Goal: Transaction & Acquisition: Purchase product/service

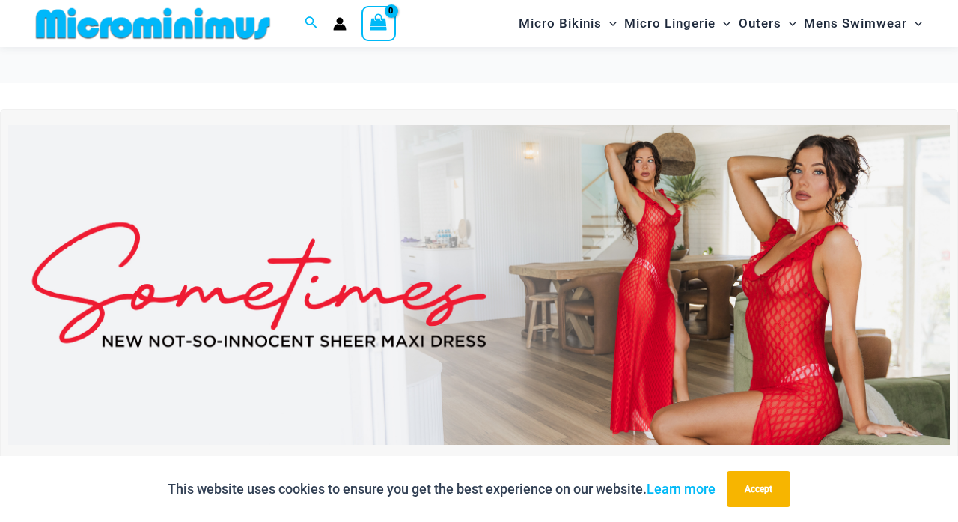
scroll to position [25, 0]
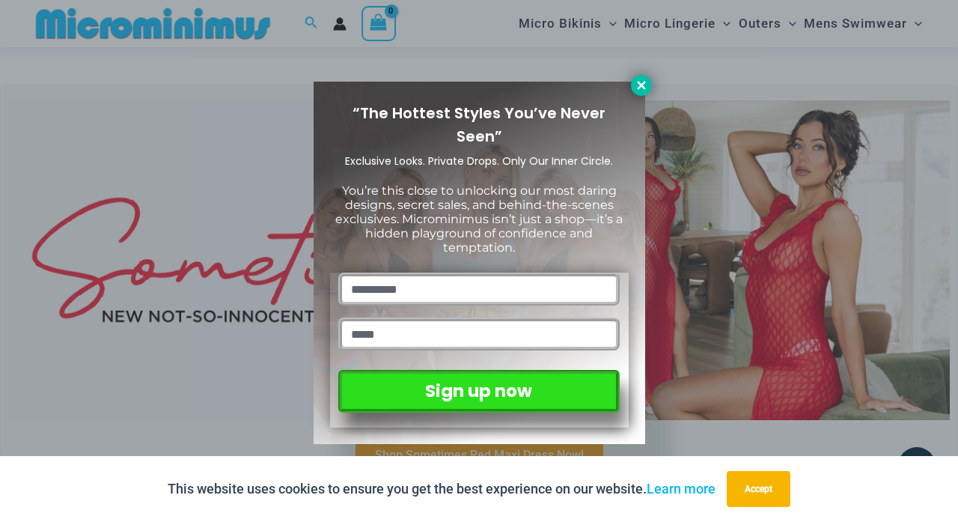
click at [639, 88] on icon at bounding box center [641, 85] width 13 height 13
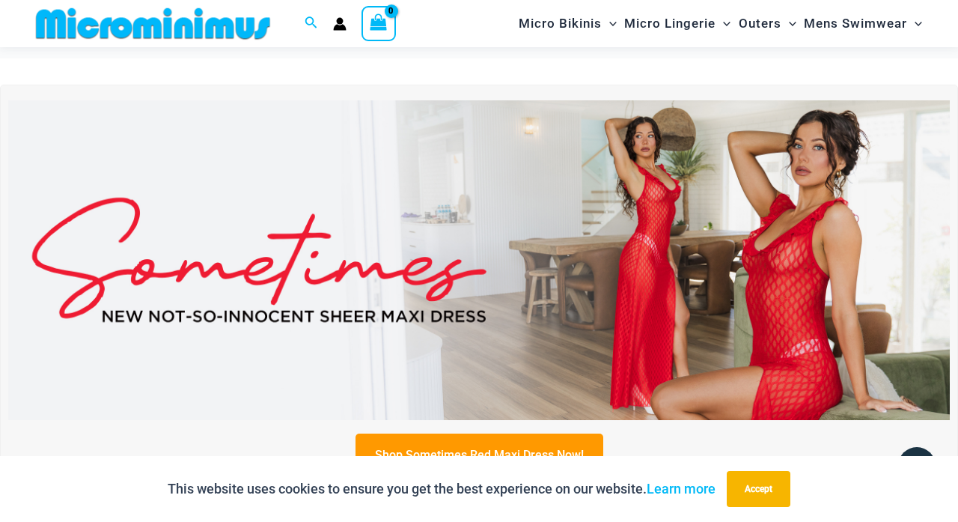
click at [558, 275] on img at bounding box center [479, 260] width 942 height 320
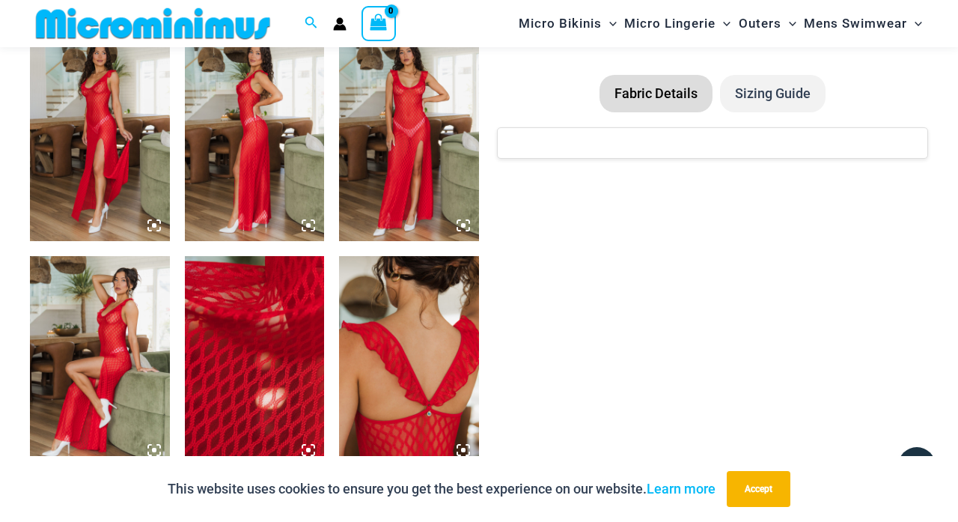
scroll to position [1018, 0]
click at [103, 322] on img at bounding box center [100, 361] width 140 height 210
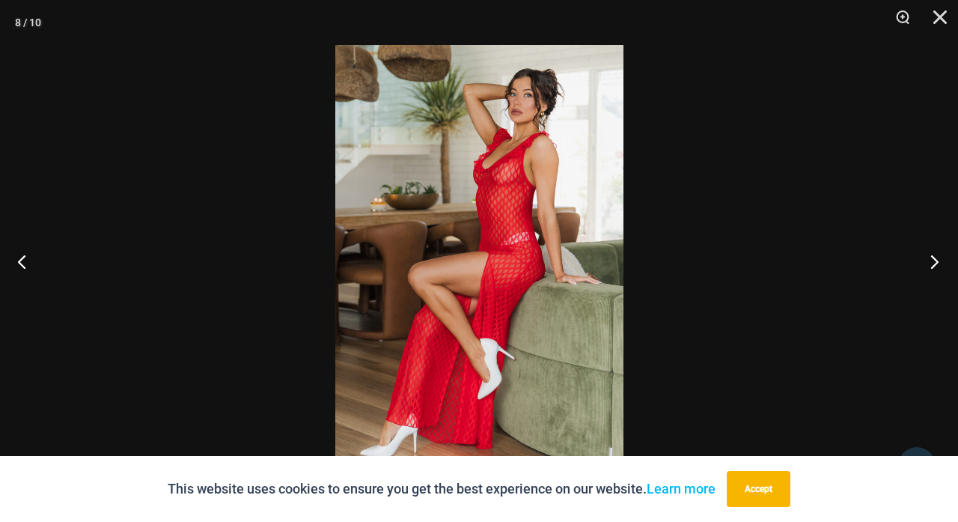
click at [930, 266] on button "Next" at bounding box center [930, 261] width 56 height 75
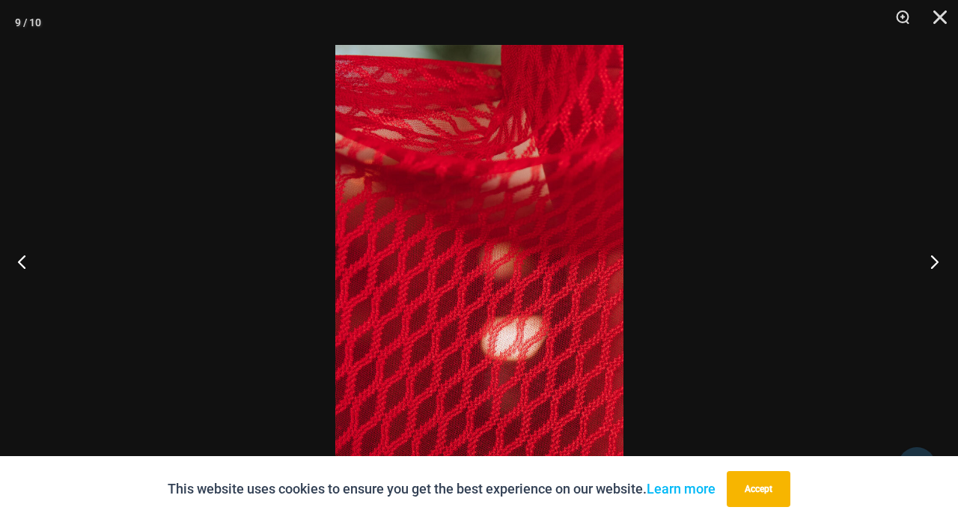
click at [930, 266] on button "Next" at bounding box center [930, 261] width 56 height 75
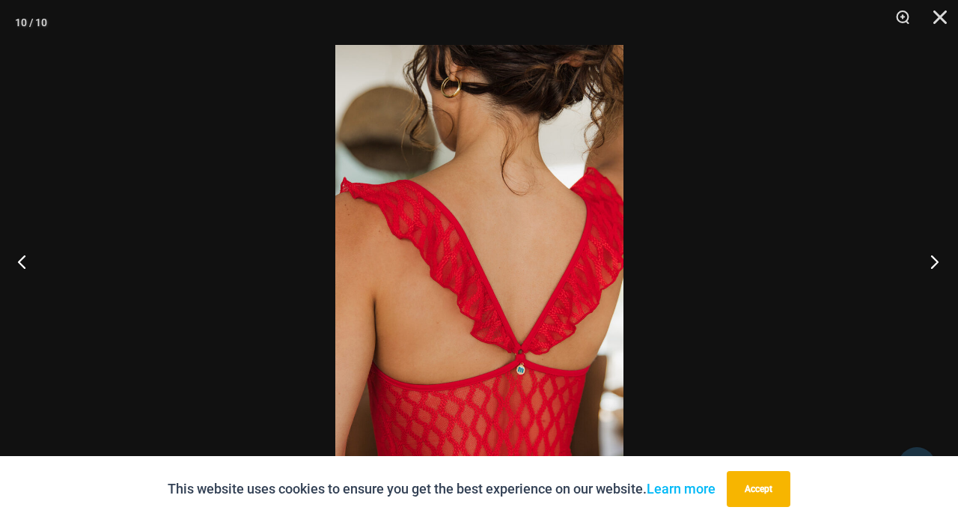
click at [930, 266] on button "Next" at bounding box center [930, 261] width 56 height 75
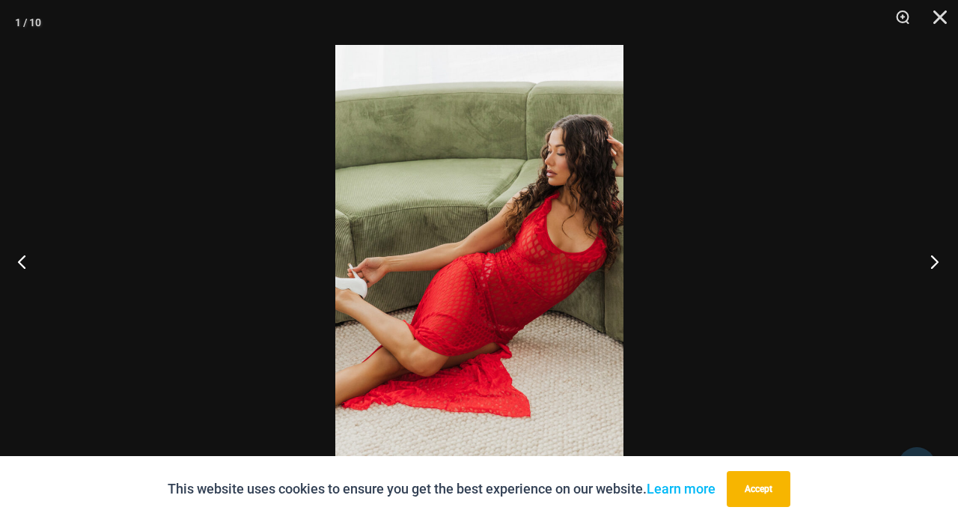
click at [930, 266] on button "Next" at bounding box center [930, 261] width 56 height 75
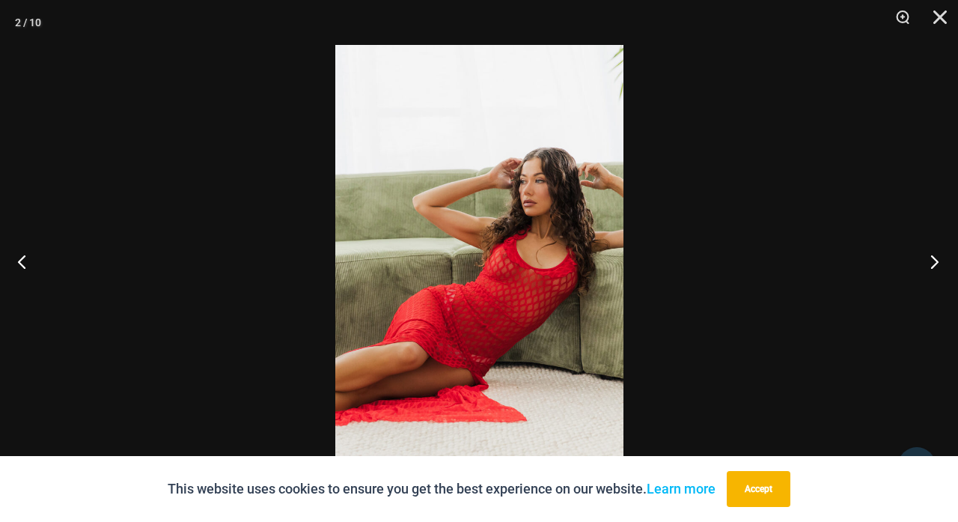
click at [930, 266] on button "Next" at bounding box center [930, 261] width 56 height 75
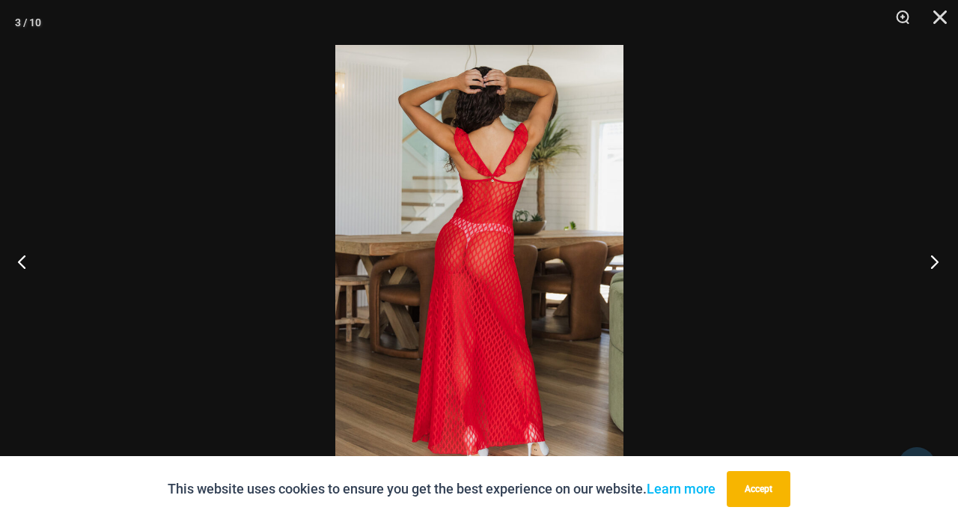
click at [930, 266] on button "Next" at bounding box center [930, 261] width 56 height 75
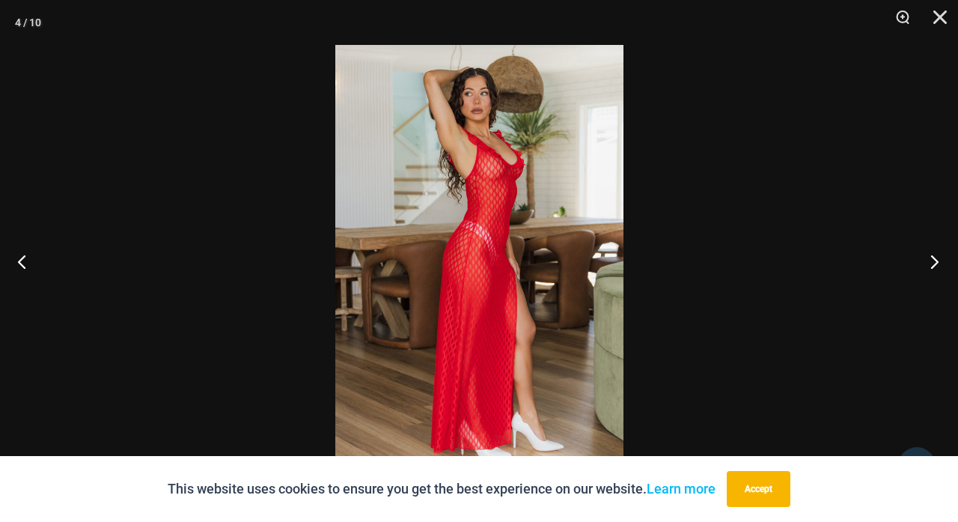
click at [930, 266] on button "Next" at bounding box center [930, 261] width 56 height 75
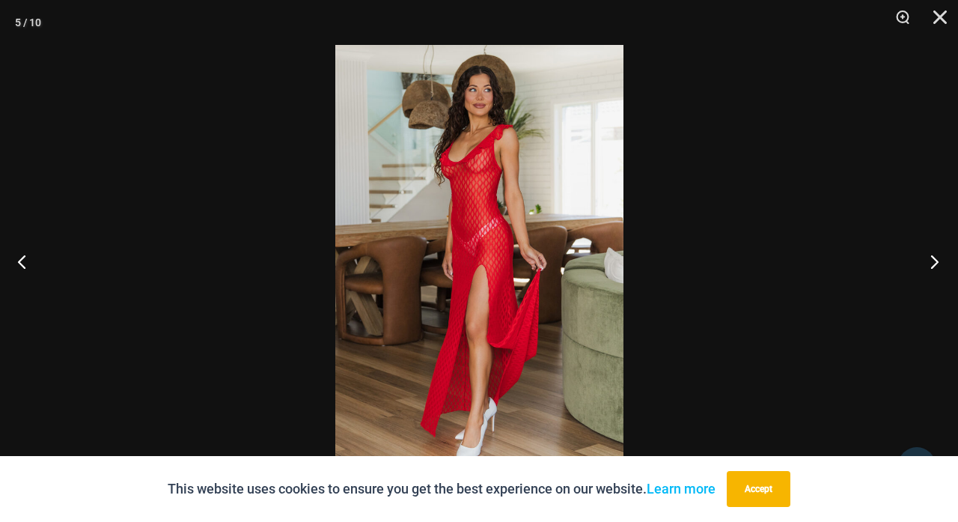
click at [930, 266] on button "Next" at bounding box center [930, 261] width 56 height 75
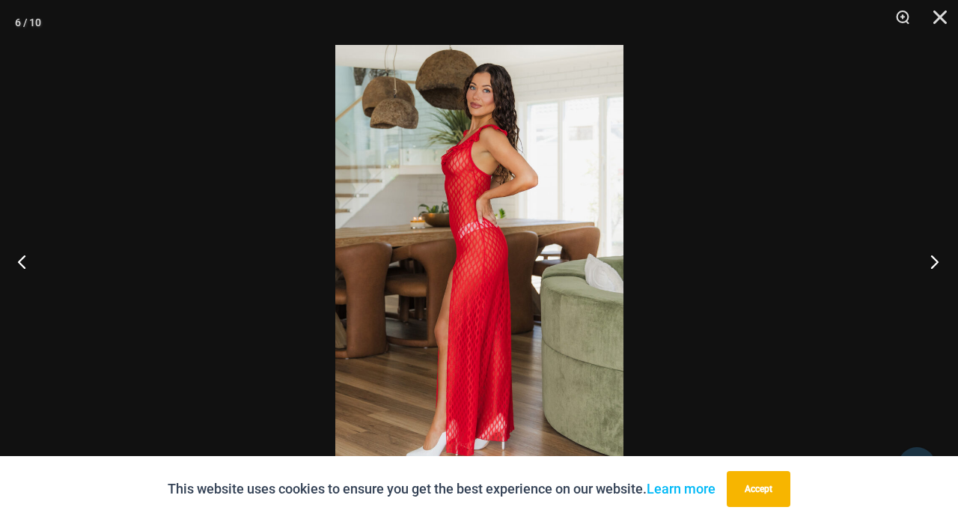
click at [930, 266] on button "Next" at bounding box center [930, 261] width 56 height 75
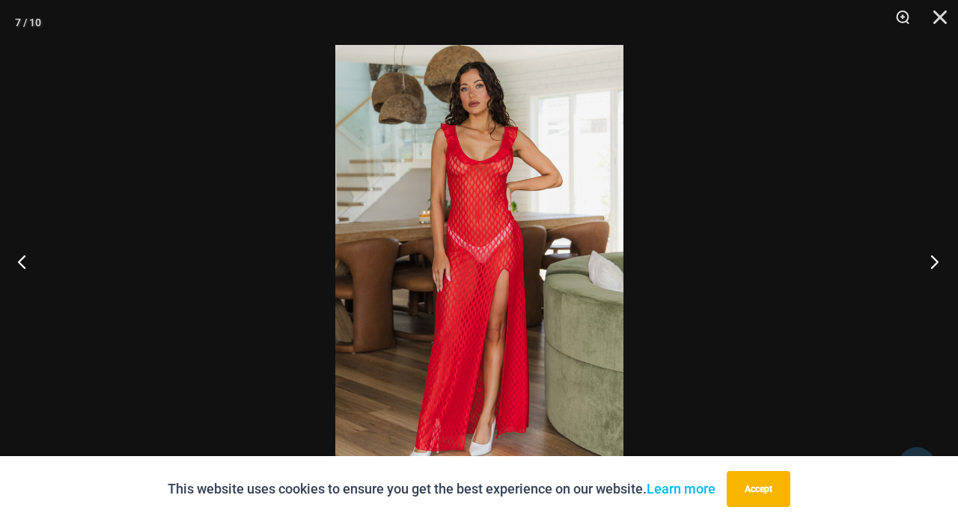
click at [930, 266] on button "Next" at bounding box center [930, 261] width 56 height 75
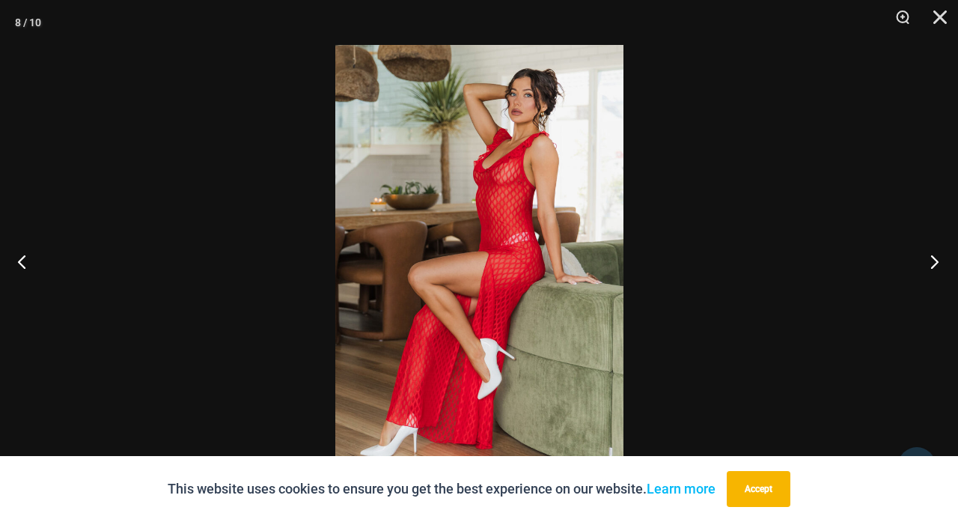
click at [930, 266] on button "Next" at bounding box center [930, 261] width 56 height 75
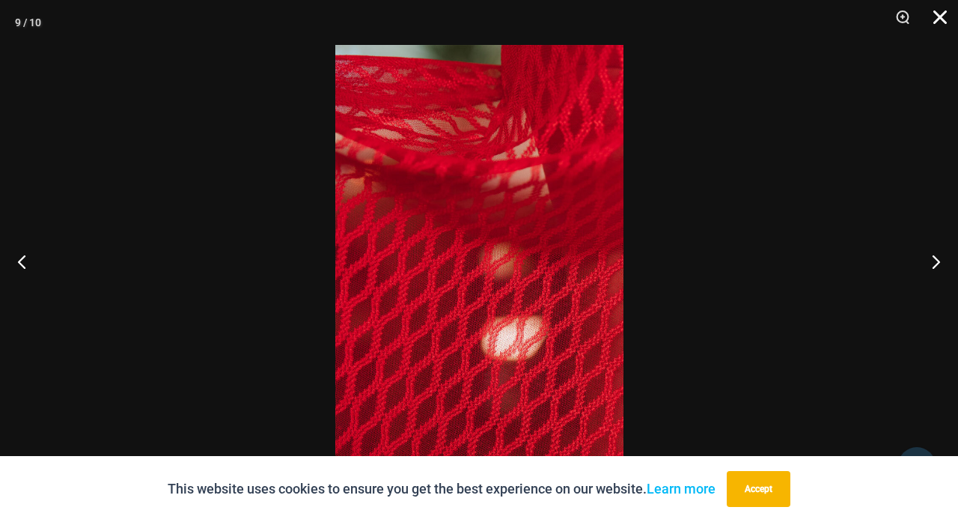
click at [941, 16] on button "Close" at bounding box center [934, 22] width 37 height 45
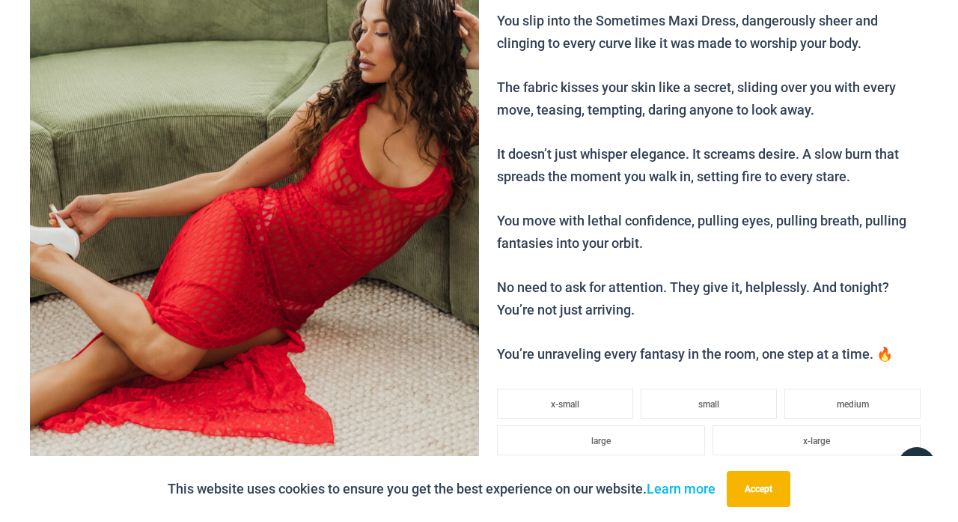
scroll to position [0, 0]
